Goal: Complete application form: Complete application form

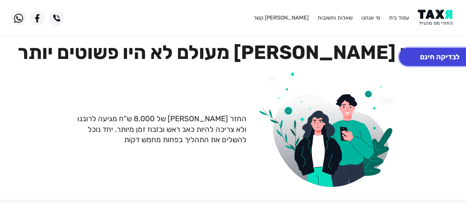
click at [418, 53] on button "לבדיקה חינם" at bounding box center [439, 57] width 81 height 18
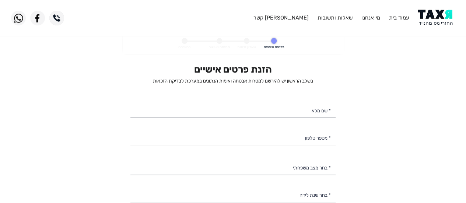
select select
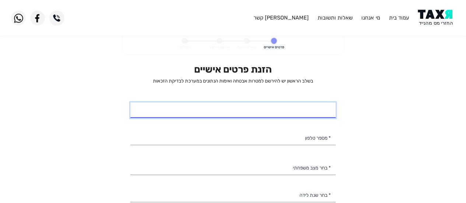
click at [294, 113] on input "* שם מלא" at bounding box center [232, 109] width 205 height 15
type input "[PERSON_NAME]"
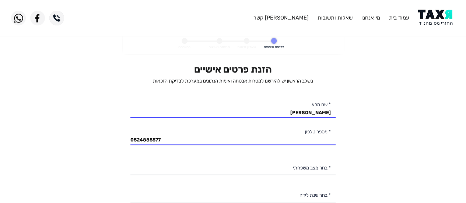
type input "052-4885577"
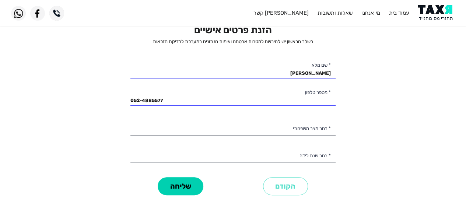
scroll to position [57, 0]
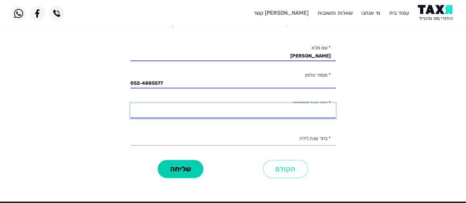
click at [270, 109] on select "רווק/ה נשוי/[PERSON_NAME]/ה אלמן/נה" at bounding box center [232, 110] width 205 height 15
select select "1: Single"
click at [130, 103] on select "רווק/ה נשוי/[PERSON_NAME]/ה אלמן/נה" at bounding box center [232, 110] width 205 height 15
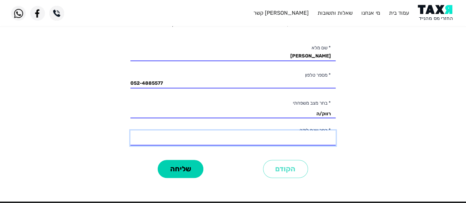
click at [205, 145] on select "2003 2002 2001 2000 1999 1998 1997 1996 1995 1994 1993 1992 1991 1990 1989 1988…" at bounding box center [232, 137] width 205 height 15
select select "4: 2000"
click at [130, 130] on select "2003 2002 2001 2000 1999 1998 1997 1996 1995 1994 1993 1992 1991 1990 1989 1988…" at bounding box center [232, 137] width 205 height 15
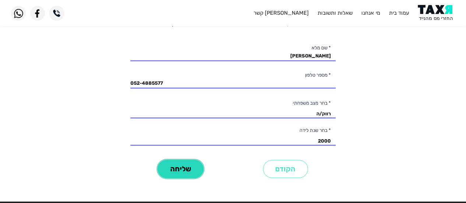
click at [190, 170] on button "שליחה" at bounding box center [181, 169] width 46 height 18
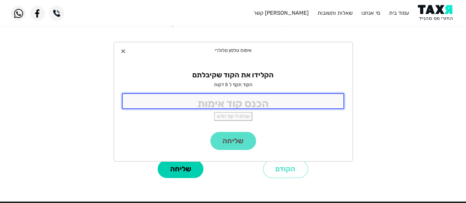
click at [246, 100] on input "tel" at bounding box center [233, 101] width 222 height 16
